Goal: Transaction & Acquisition: Book appointment/travel/reservation

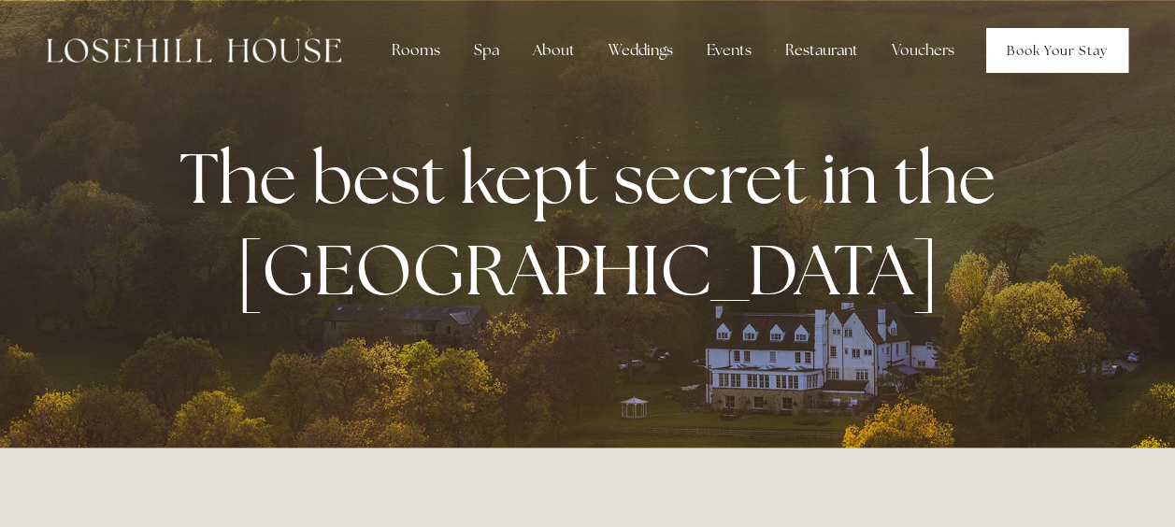
click at [1040, 57] on link "Book Your Stay" at bounding box center [1058, 50] width 142 height 45
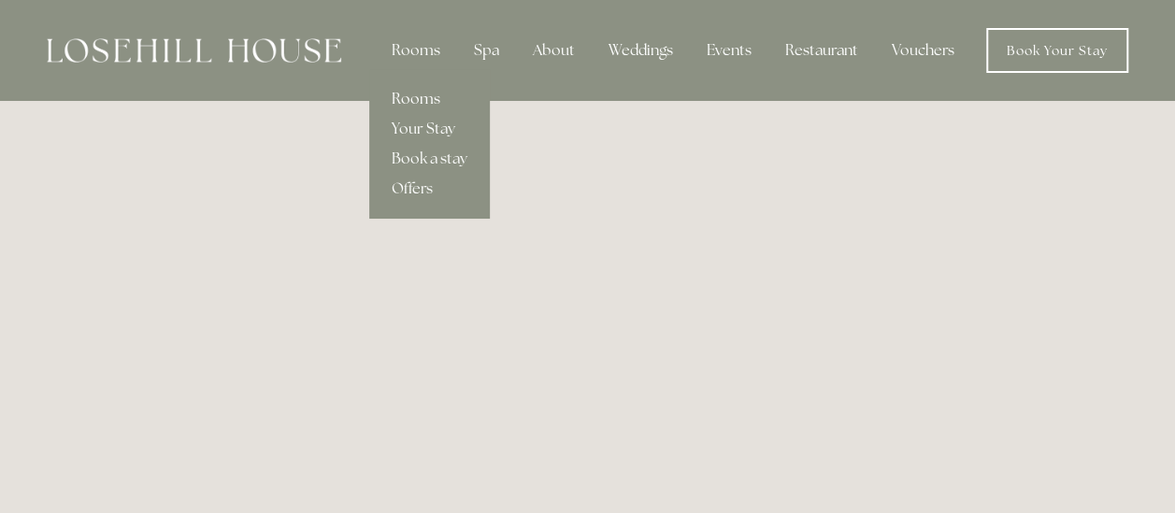
click at [423, 96] on link "Rooms" at bounding box center [429, 99] width 121 height 30
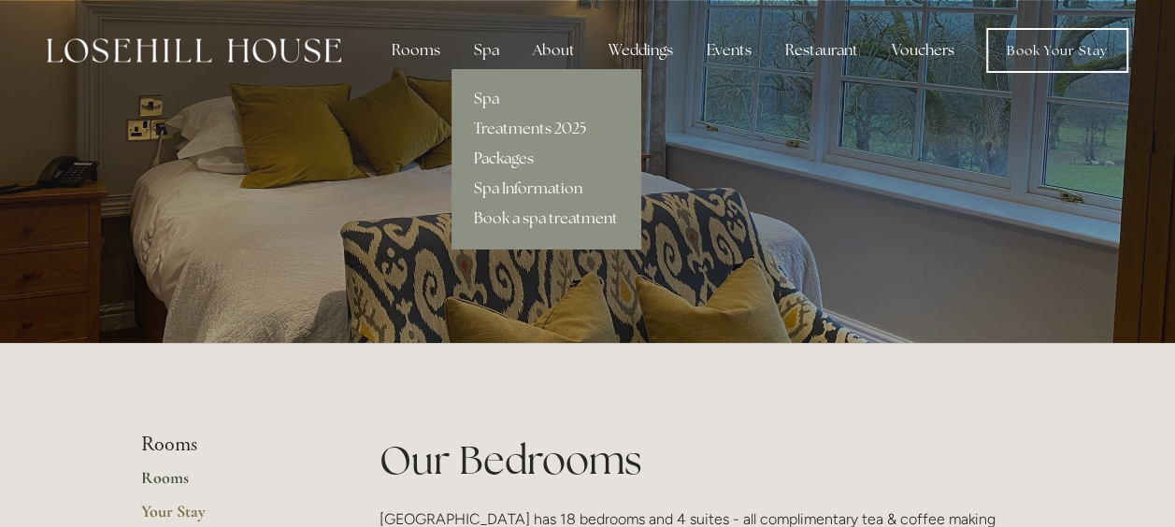
click at [530, 157] on link "Packages" at bounding box center [546, 159] width 189 height 30
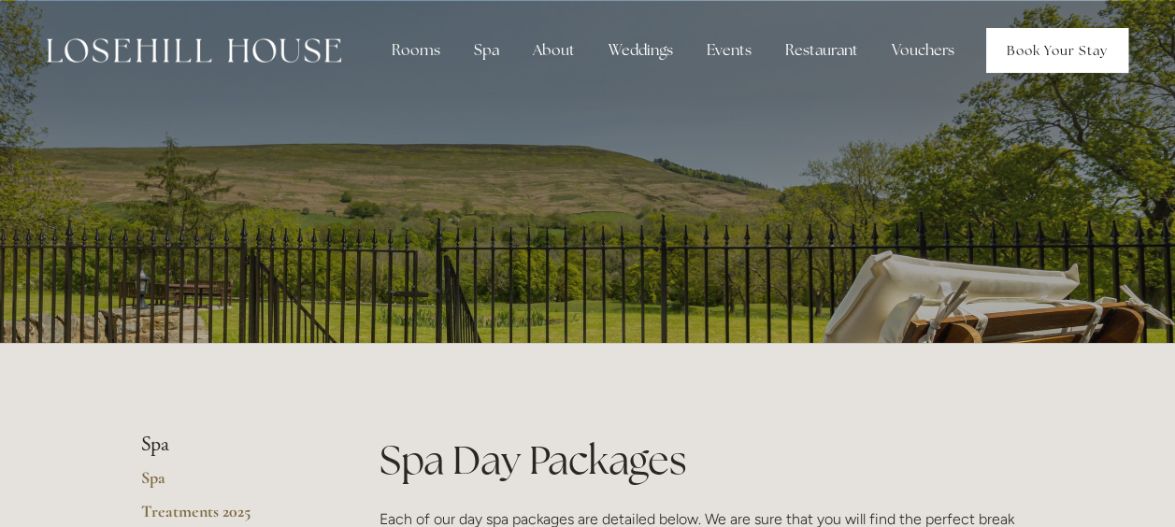
click at [1090, 54] on link "Book Your Stay" at bounding box center [1058, 50] width 142 height 45
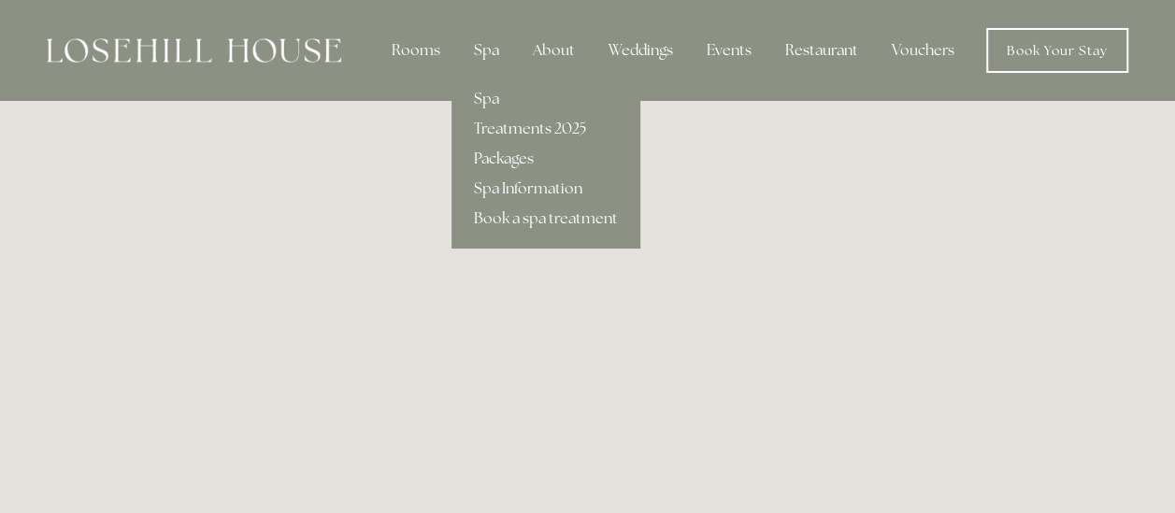
click at [495, 159] on link "Packages" at bounding box center [546, 159] width 189 height 30
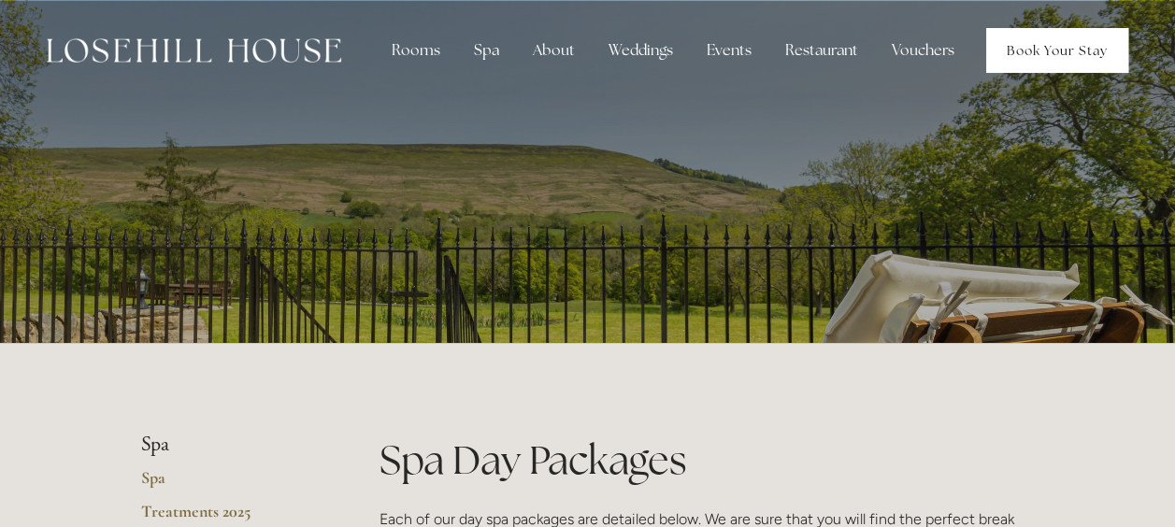
click at [1068, 52] on link "Book Your Stay" at bounding box center [1058, 50] width 142 height 45
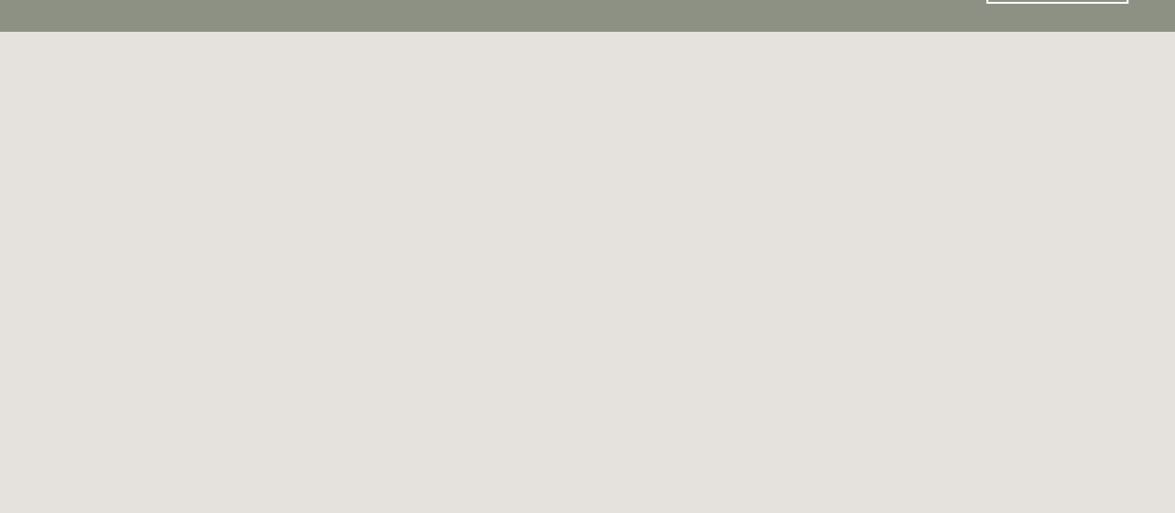
scroll to position [102, 0]
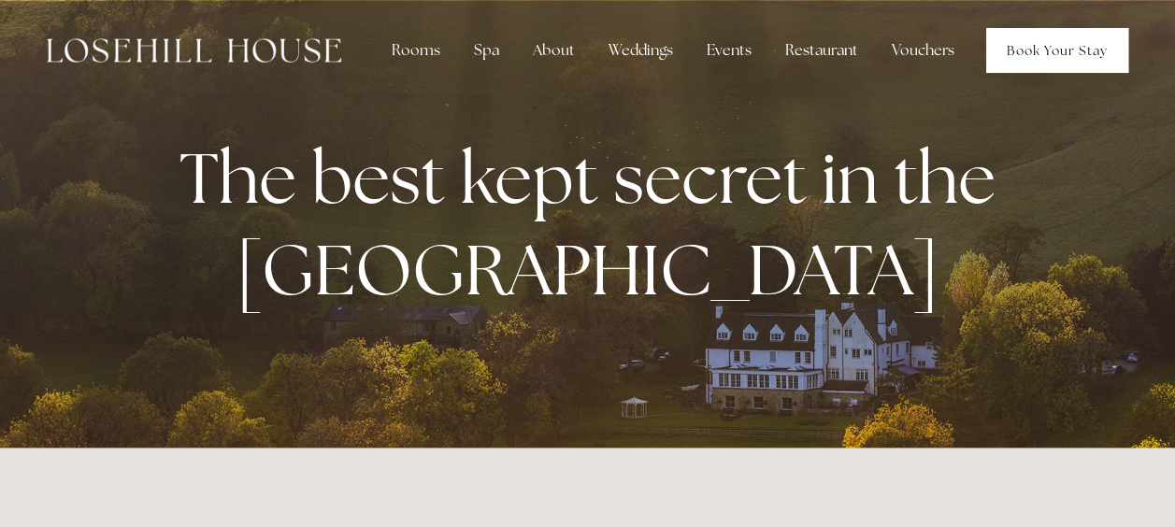
click at [1044, 50] on link "Book Your Stay" at bounding box center [1058, 50] width 142 height 45
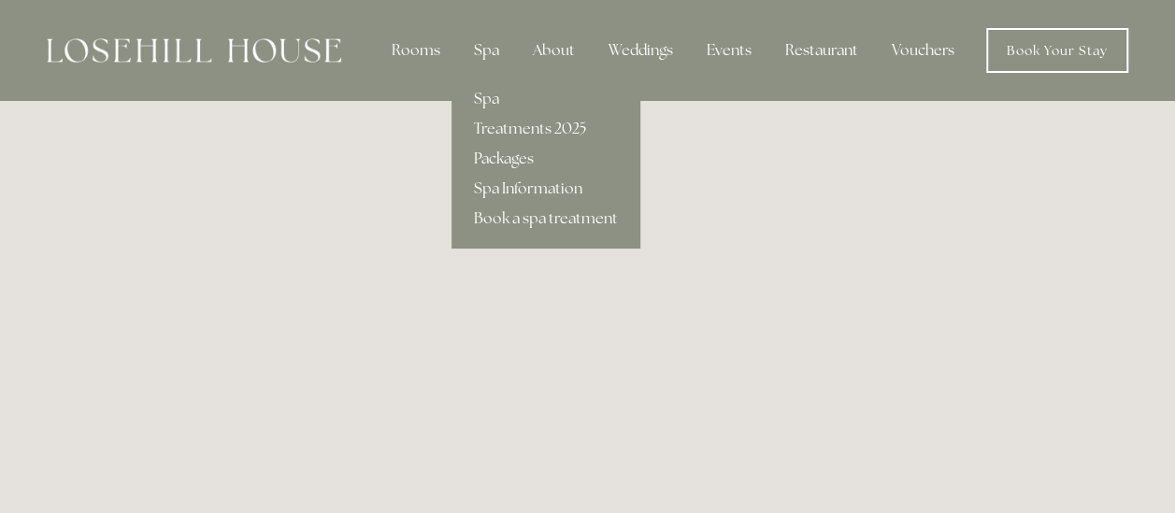
click at [504, 156] on link "Packages" at bounding box center [546, 159] width 189 height 30
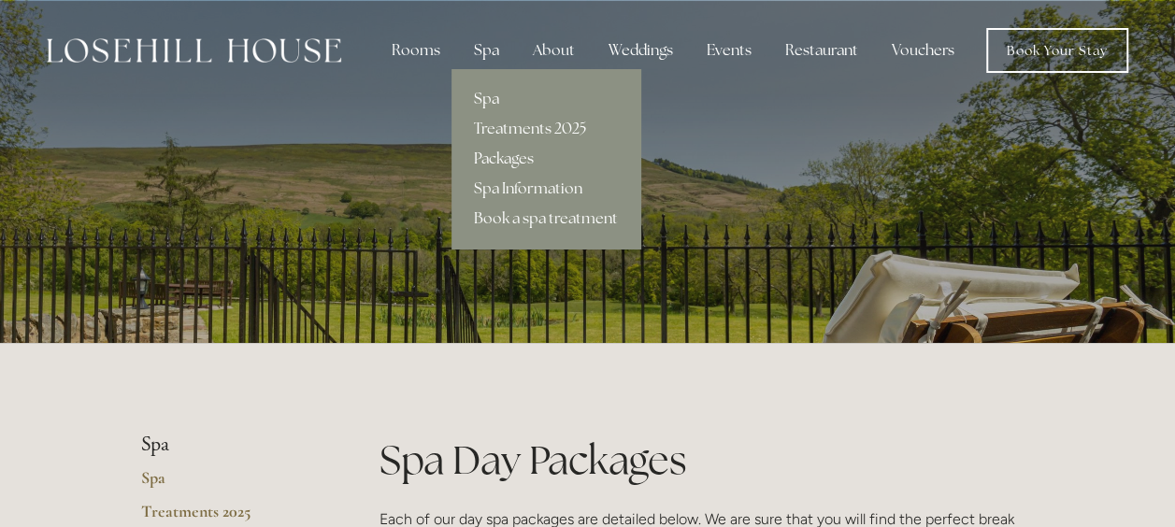
click at [487, 105] on link "Spa" at bounding box center [546, 99] width 189 height 30
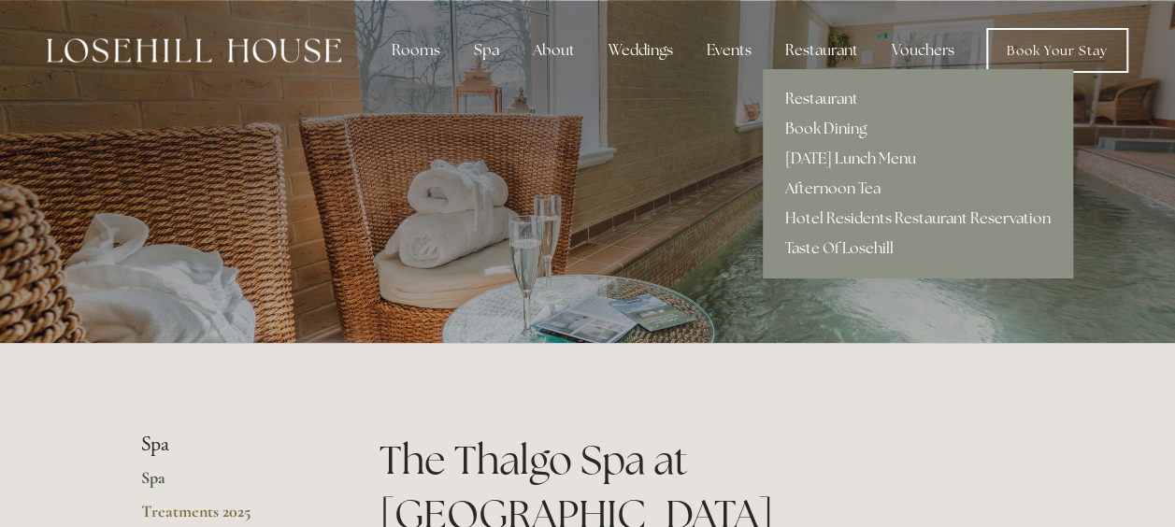
click at [832, 158] on link "[DATE] Lunch Menu" at bounding box center [918, 159] width 310 height 30
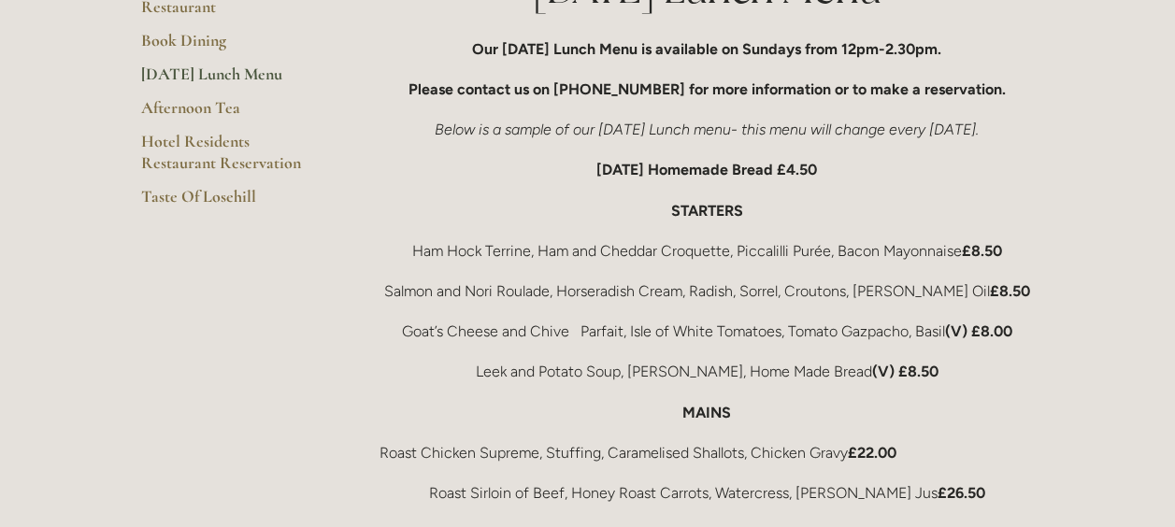
scroll to position [416, 0]
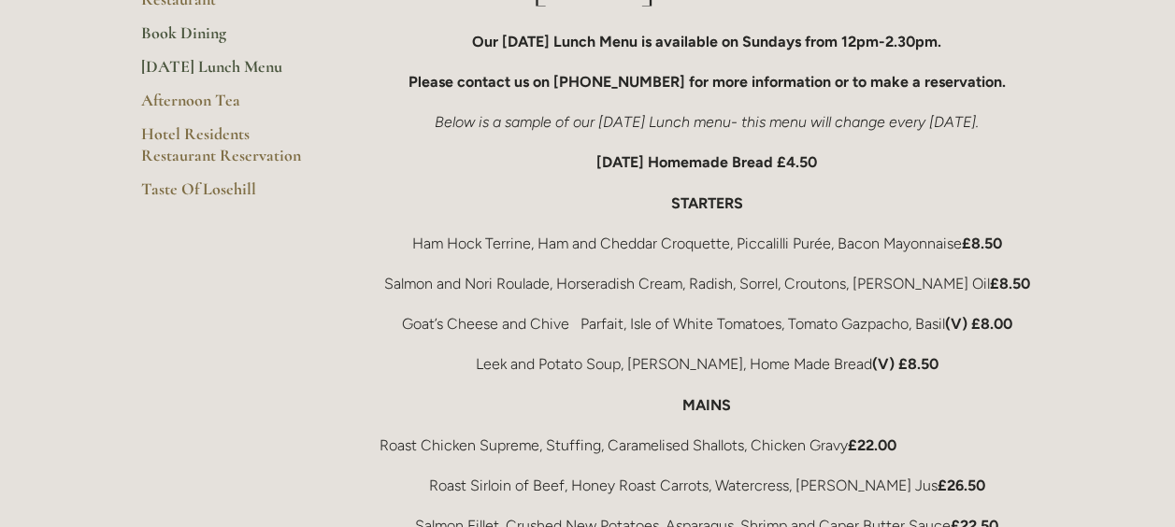
click at [187, 30] on link "Book Dining" at bounding box center [230, 39] width 179 height 34
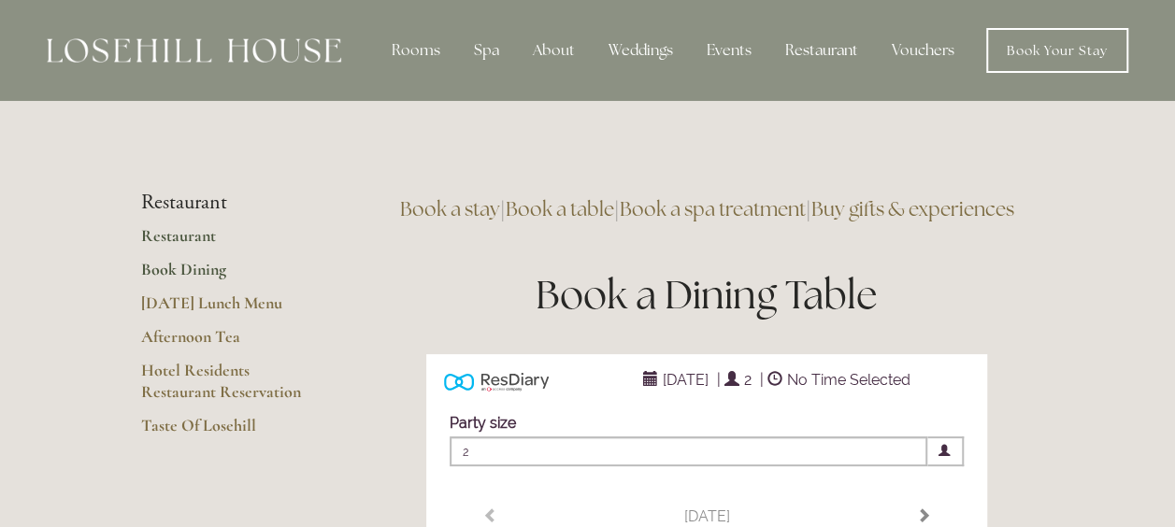
type input "Any Area"
click at [192, 241] on link "Restaurant" at bounding box center [230, 242] width 179 height 34
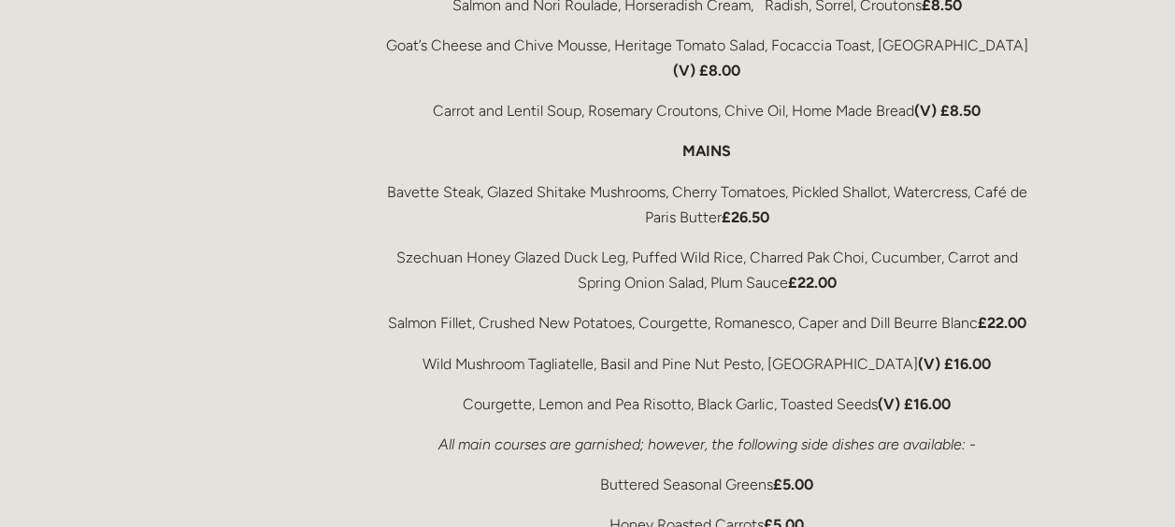
scroll to position [3382, 0]
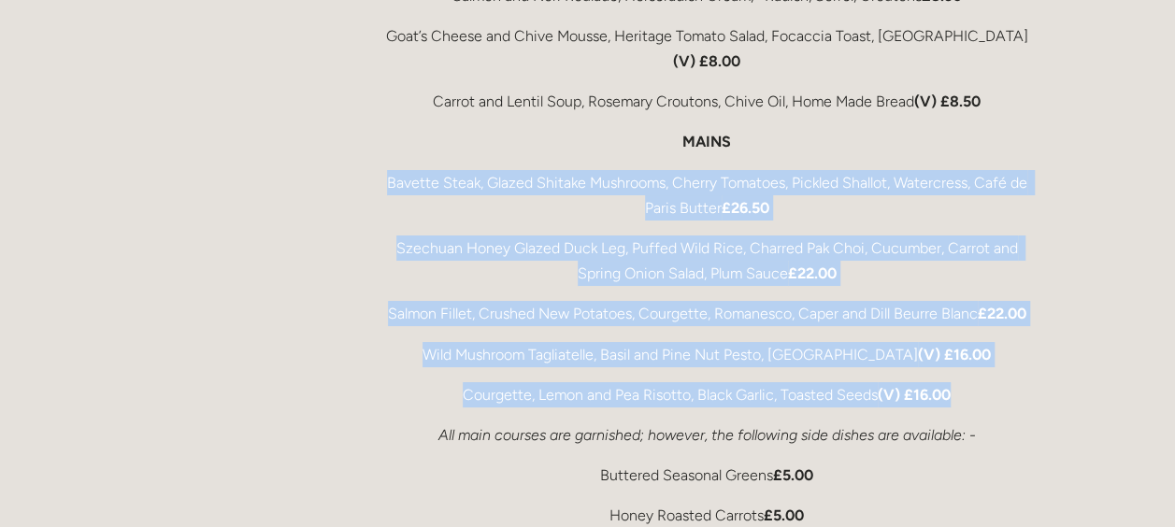
drag, startPoint x: 385, startPoint y: 126, endPoint x: 971, endPoint y: 338, distance: 622.4
click at [971, 338] on div "A Peak District Lunch The Grafene Restaurant must be one of the finest location…" at bounding box center [708, 360] width 656 height 1307
copy div "Bavette Steak, Glazed Shitake Mushrooms, Cherry Tomatoes, Pickled Shallot, Wate…"
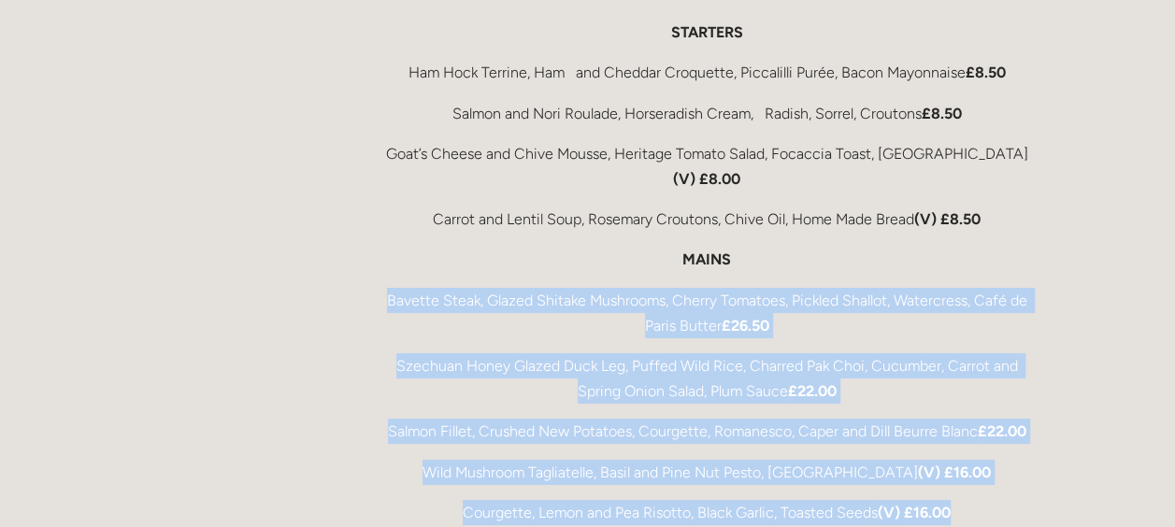
scroll to position [3129, 0]
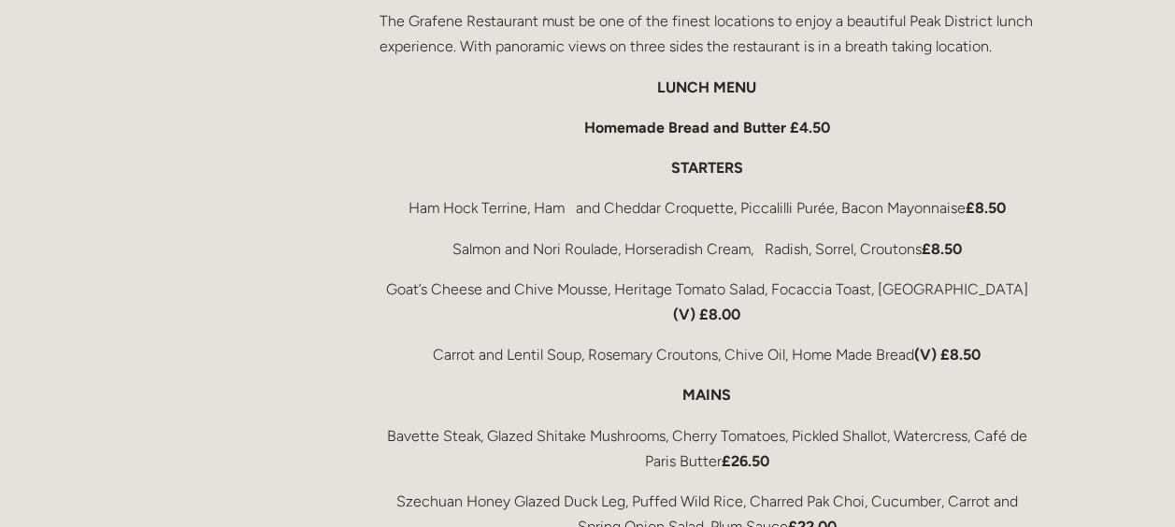
click at [415, 342] on p "Carrot and Lentil Soup, [PERSON_NAME] Croutons, Chive Oil, Home Made Bread (V) …" at bounding box center [708, 354] width 656 height 25
